Goal: Transaction & Acquisition: Book appointment/travel/reservation

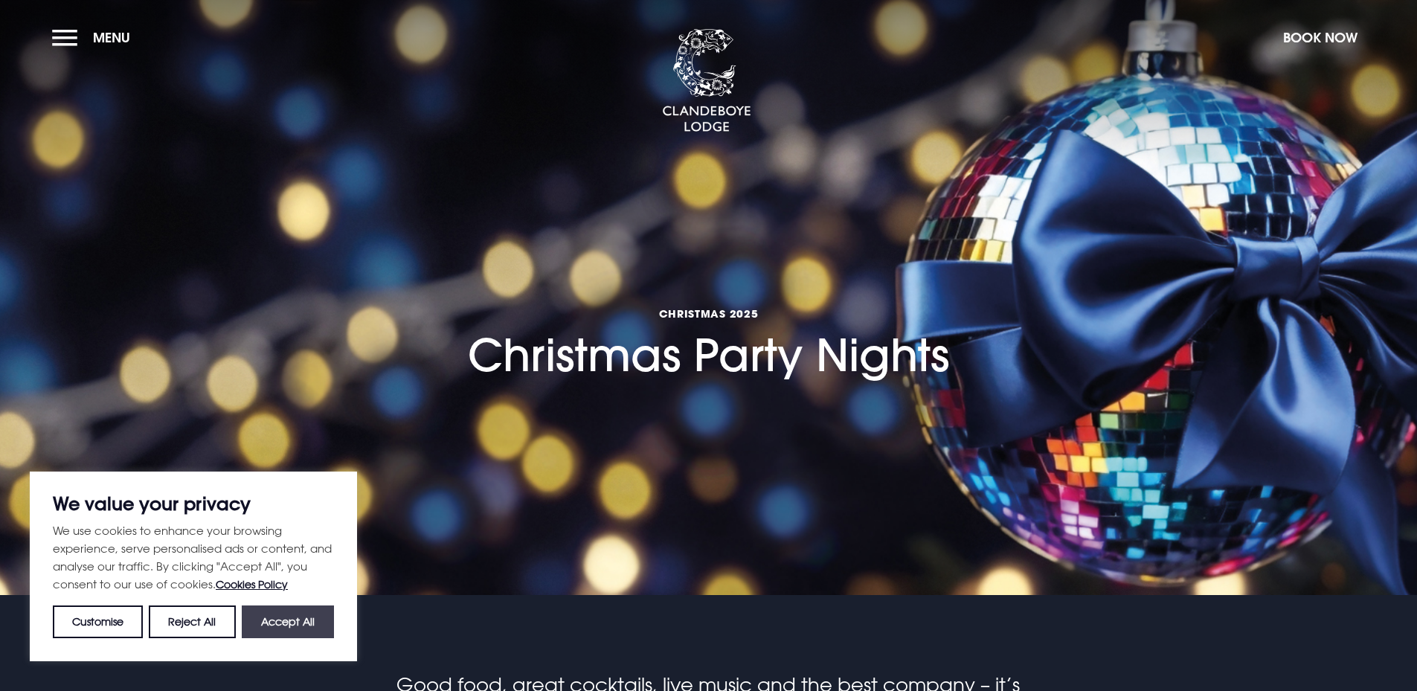
click at [318, 620] on button "Accept All" at bounding box center [288, 622] width 92 height 33
checkbox input "true"
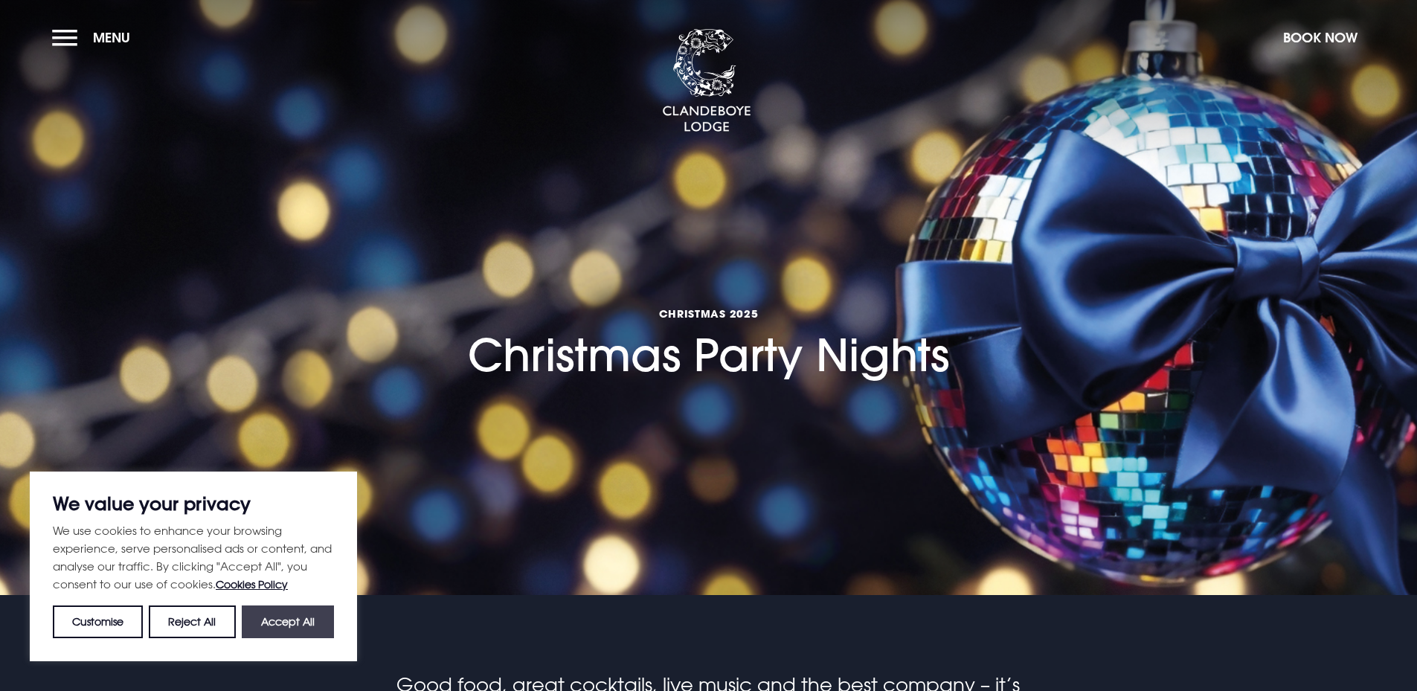
checkbox input "true"
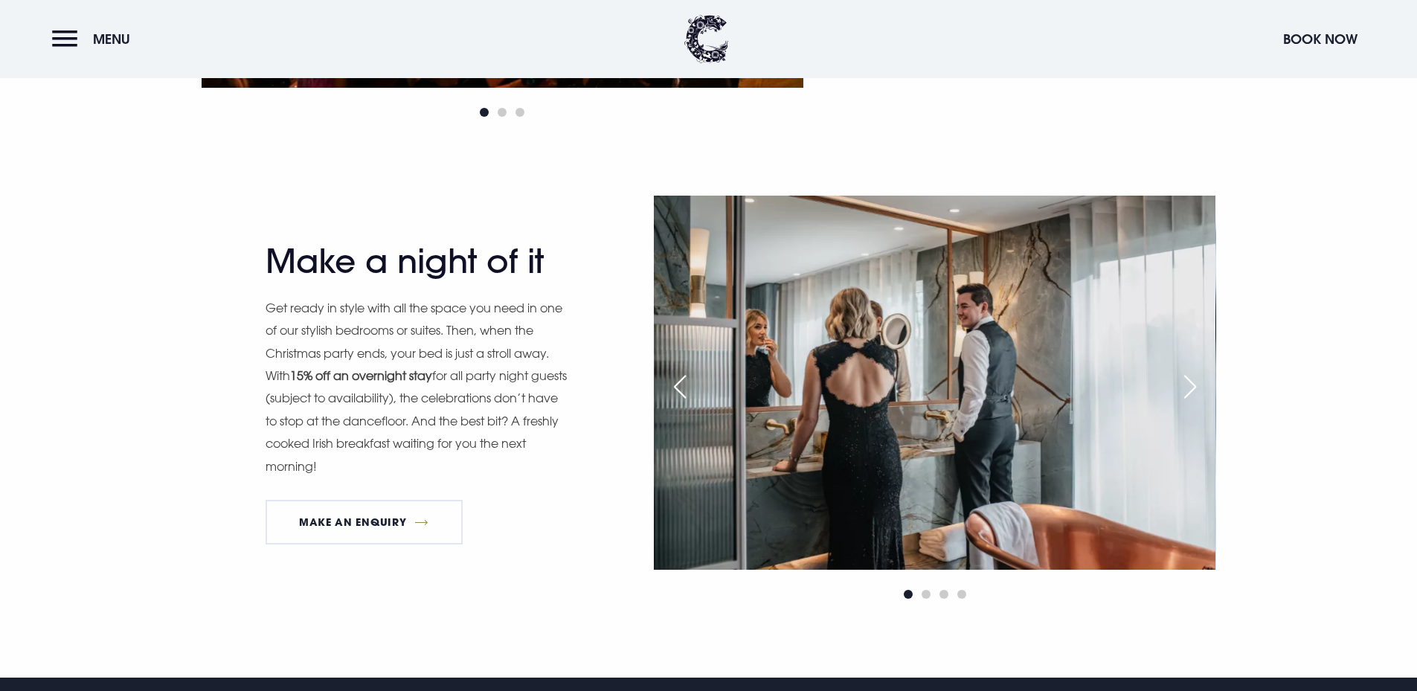
scroll to position [2083, 0]
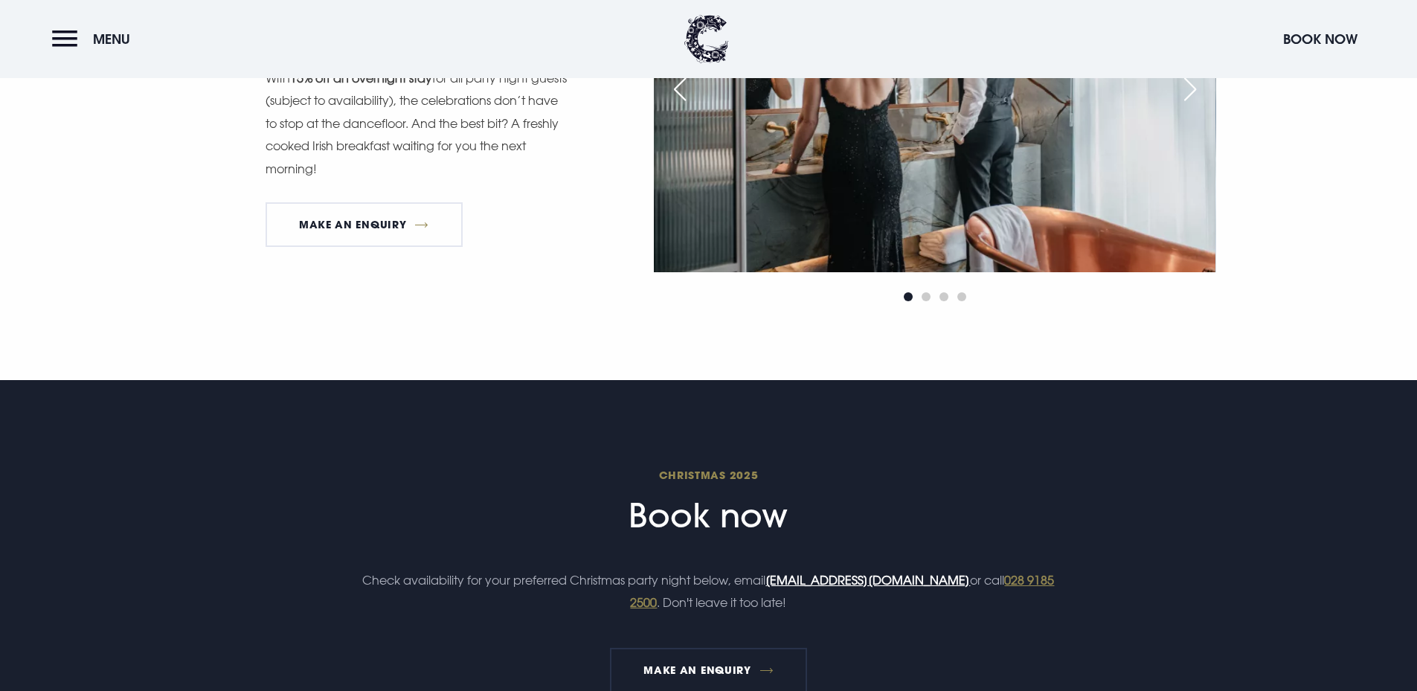
click at [665, 504] on h2 "Christmas 2025 Book now" at bounding box center [708, 502] width 708 height 68
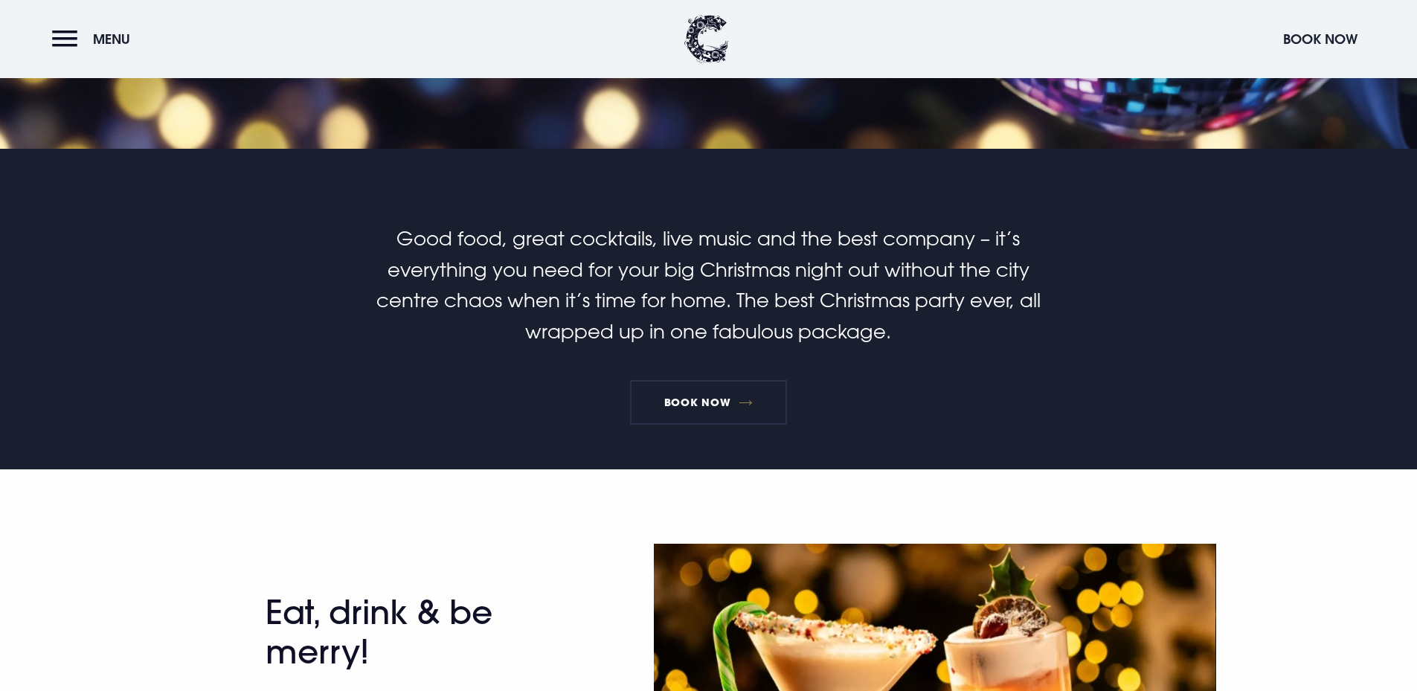
scroll to position [0, 0]
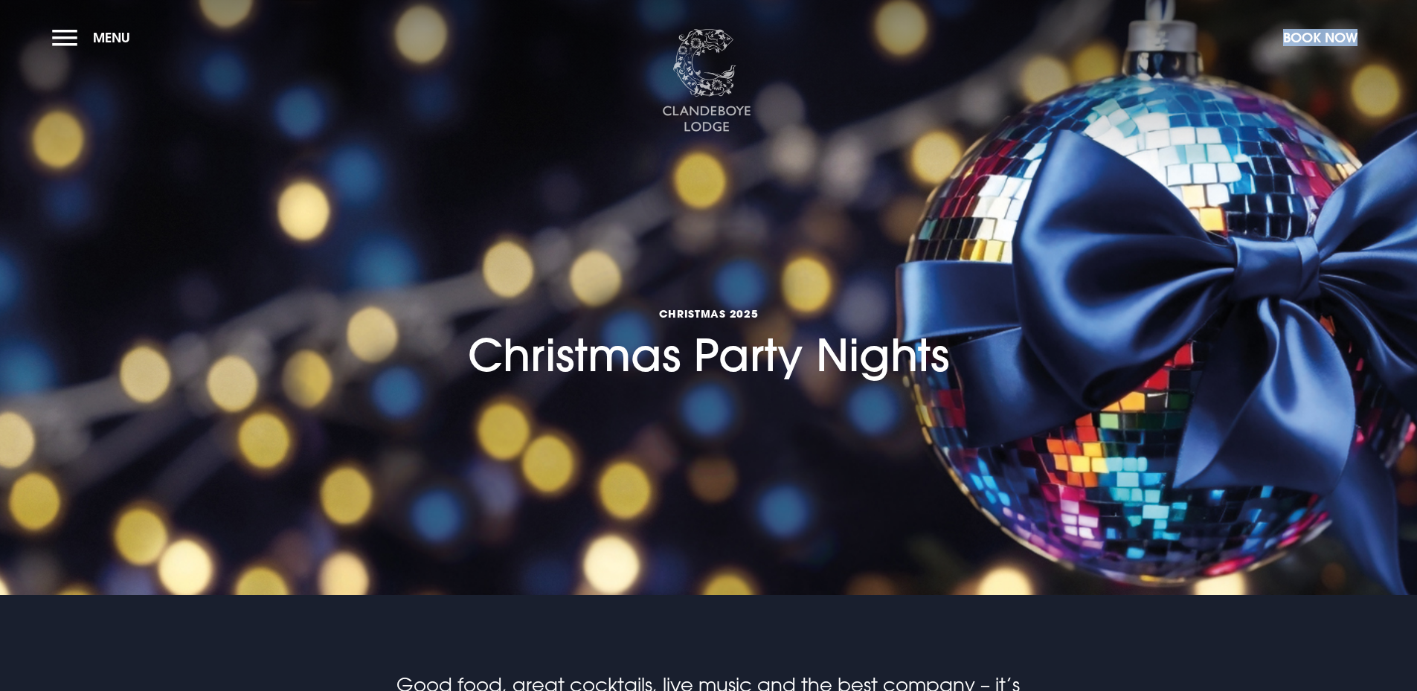
drag, startPoint x: 655, startPoint y: 109, endPoint x: 744, endPoint y: 125, distance: 90.0
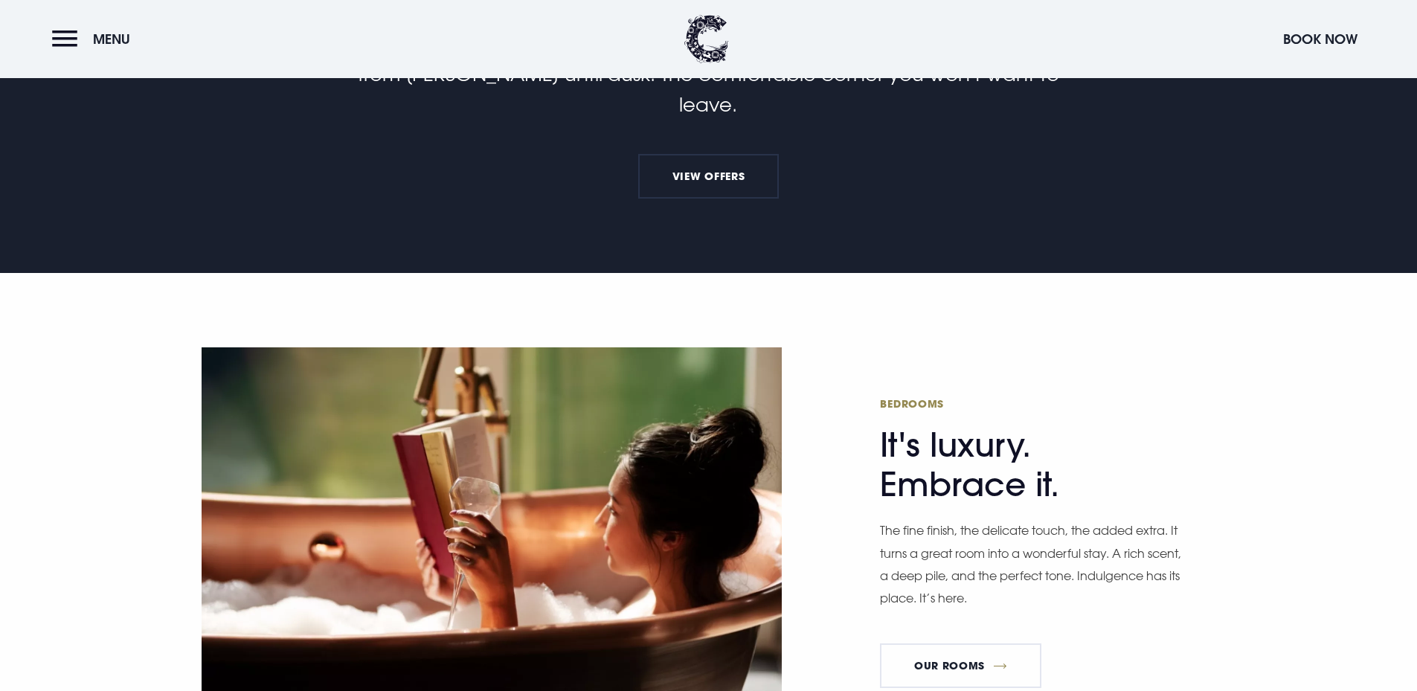
scroll to position [446, 0]
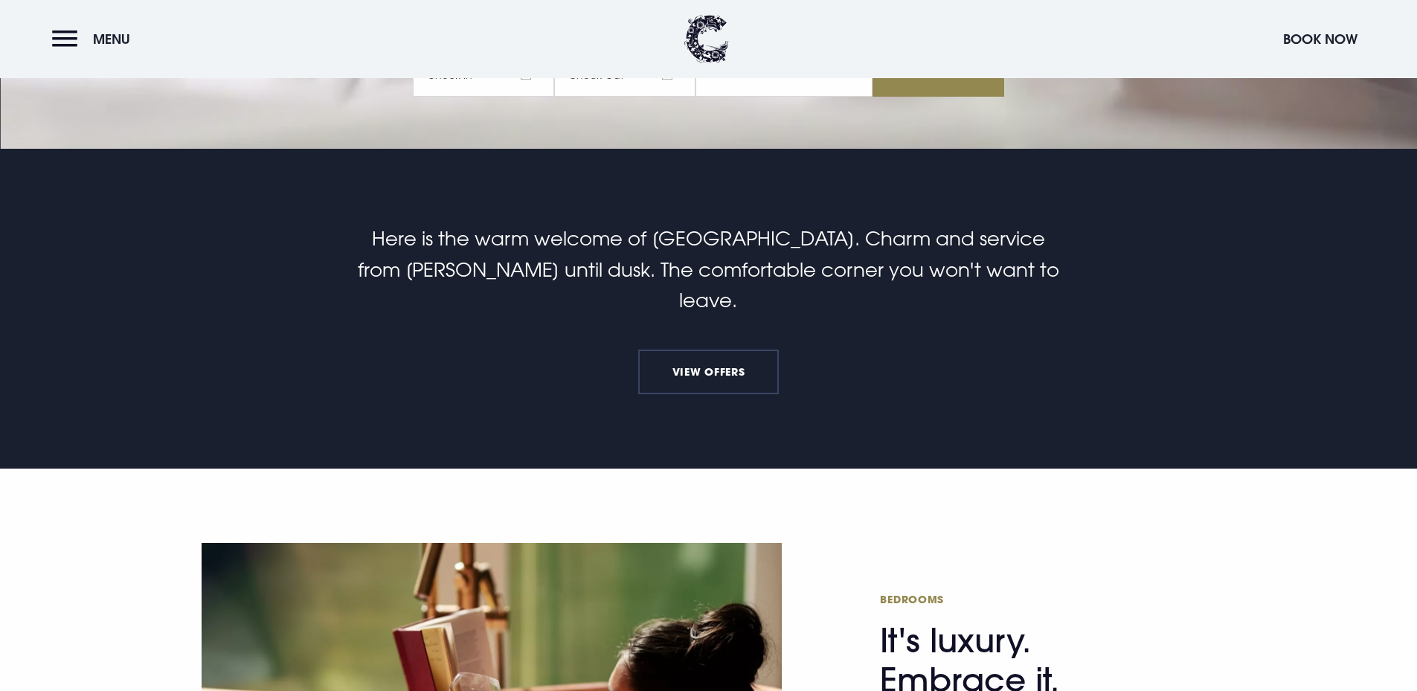
click at [715, 350] on link "View Offers" at bounding box center [708, 372] width 140 height 45
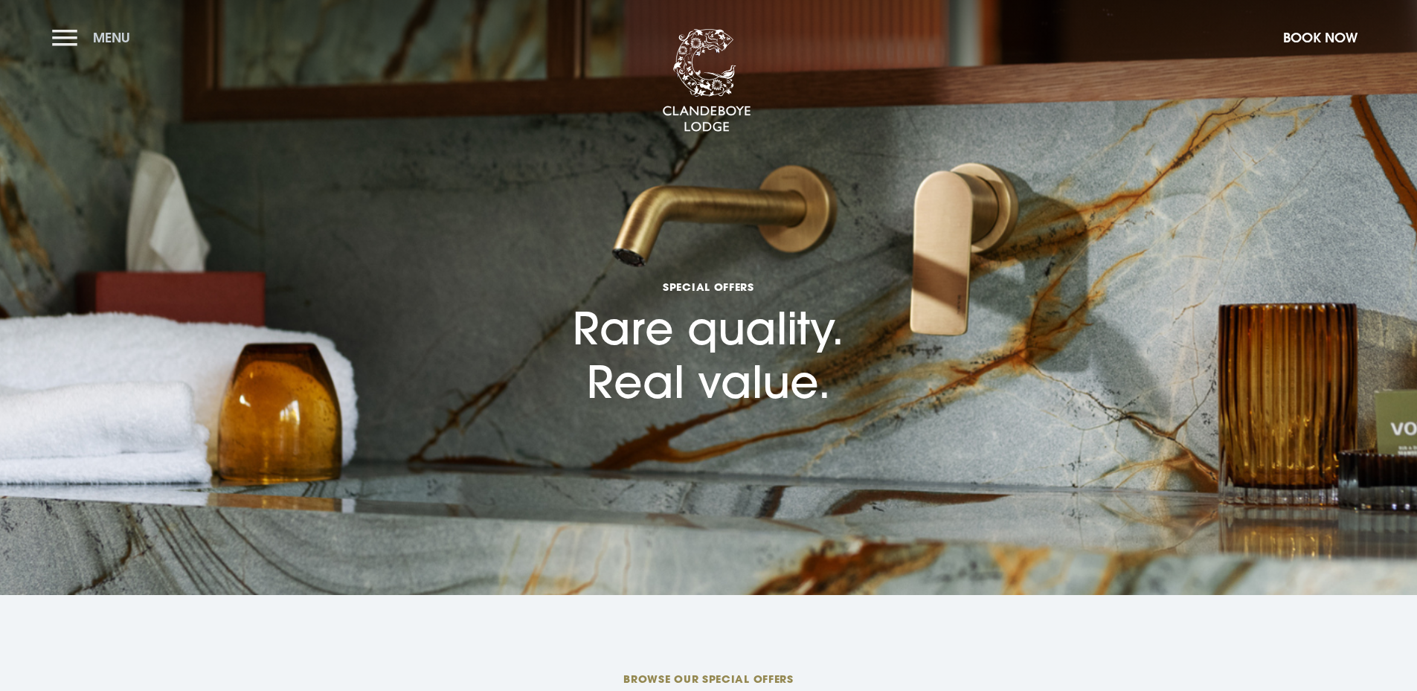
click at [62, 36] on button "Menu" at bounding box center [95, 38] width 86 height 32
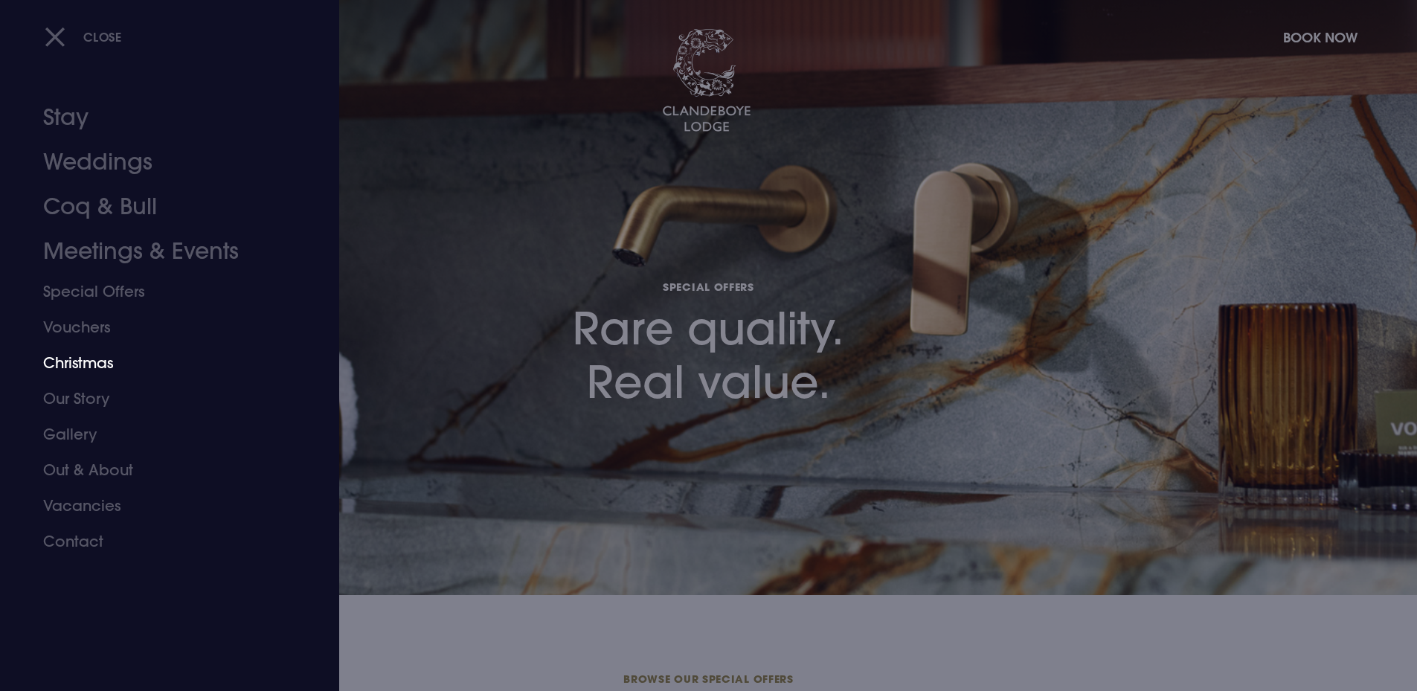
click at [93, 367] on link "Christmas" at bounding box center [160, 363] width 235 height 36
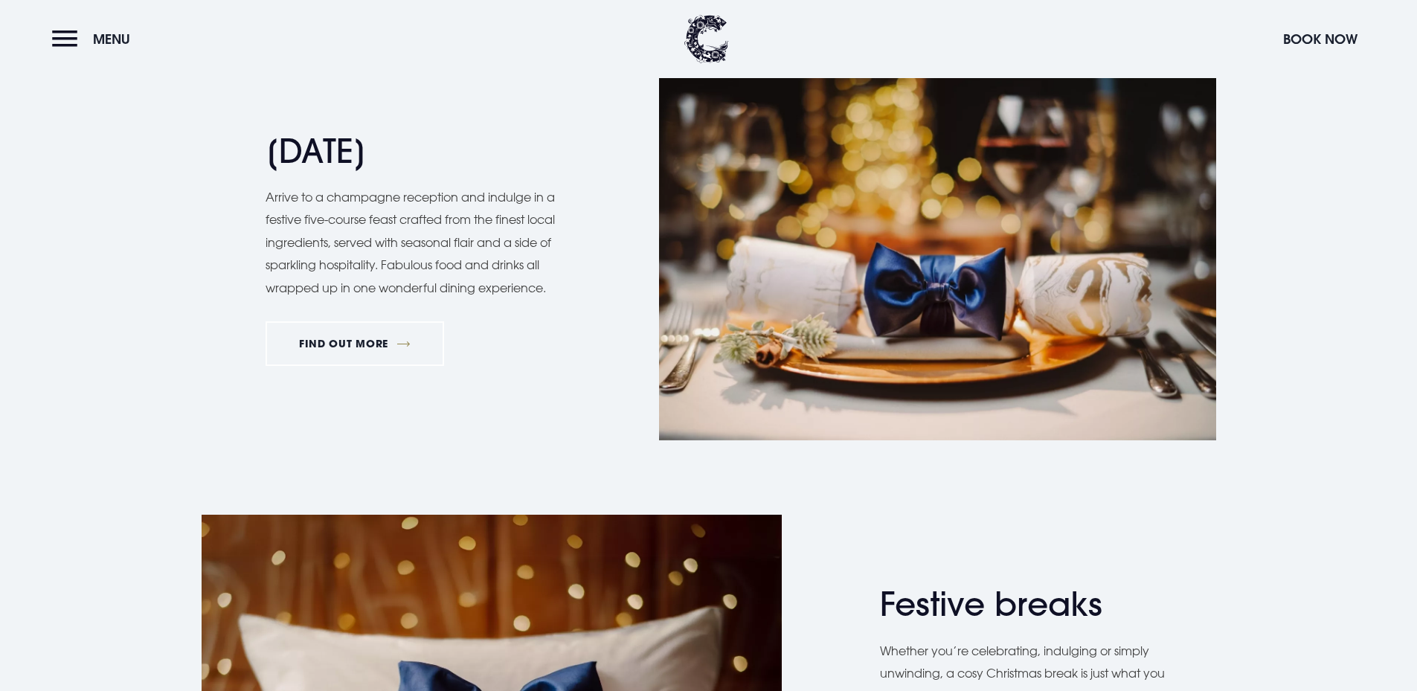
scroll to position [2232, 0]
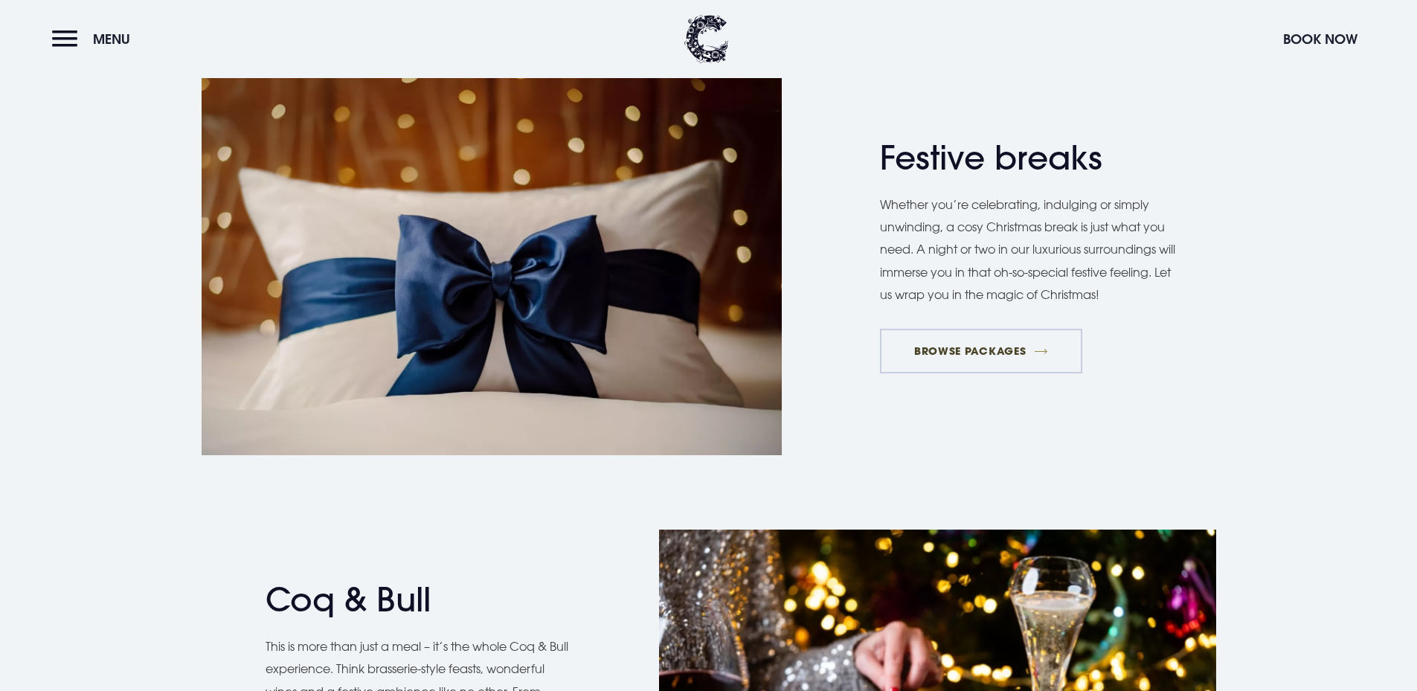
click at [946, 346] on link "BROWSE PACKAGES" at bounding box center [981, 351] width 202 height 45
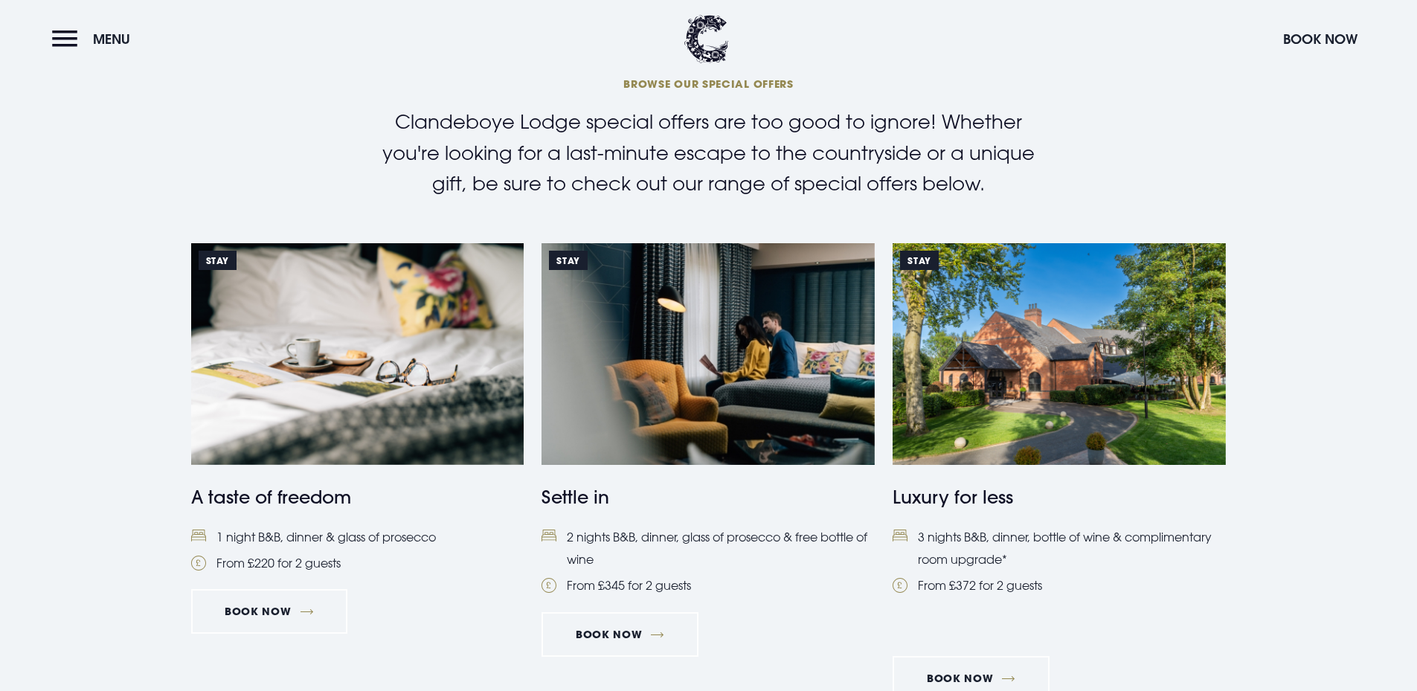
scroll to position [893, 0]
